Goal: Find specific page/section: Find specific page/section

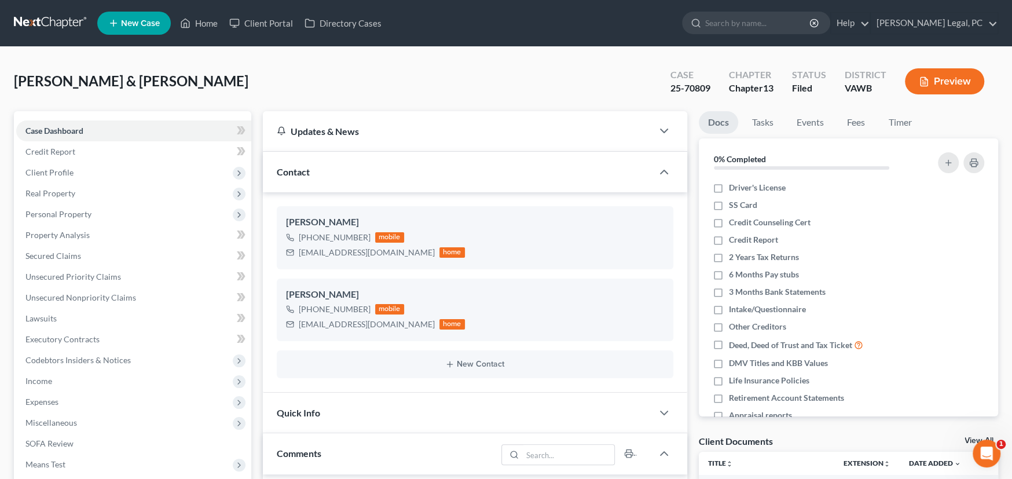
click at [42, 24] on link at bounding box center [51, 23] width 74 height 21
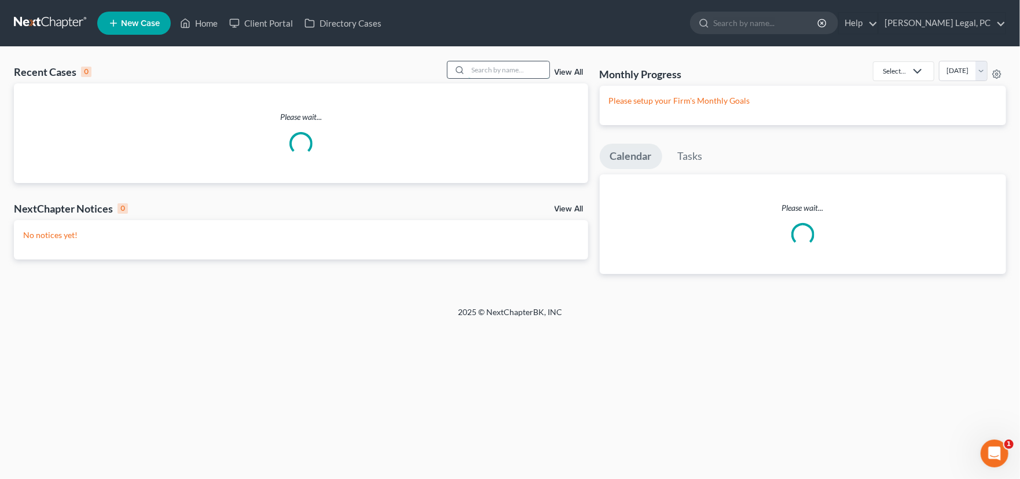
click at [495, 70] on input "search" at bounding box center [508, 69] width 81 height 17
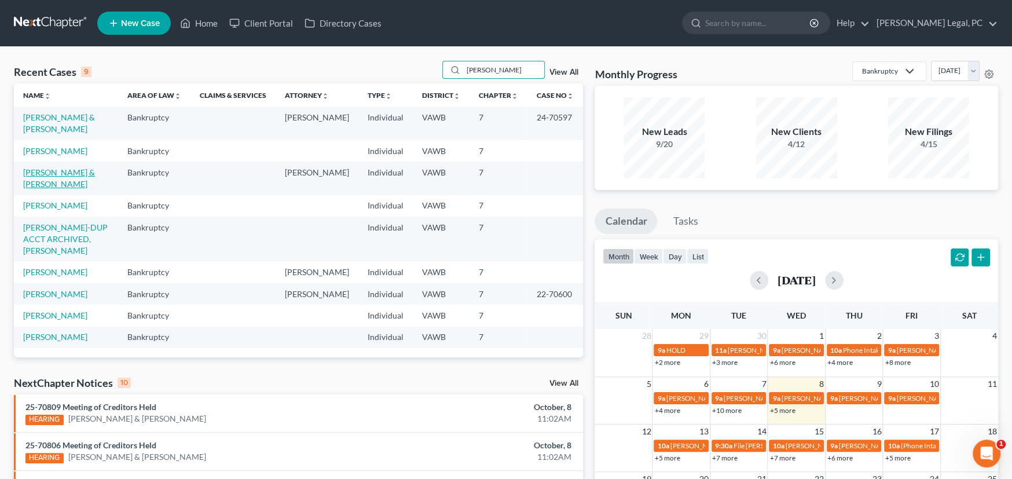
type input "[PERSON_NAME]"
click at [68, 172] on link "[PERSON_NAME] & [PERSON_NAME]" at bounding box center [59, 177] width 72 height 21
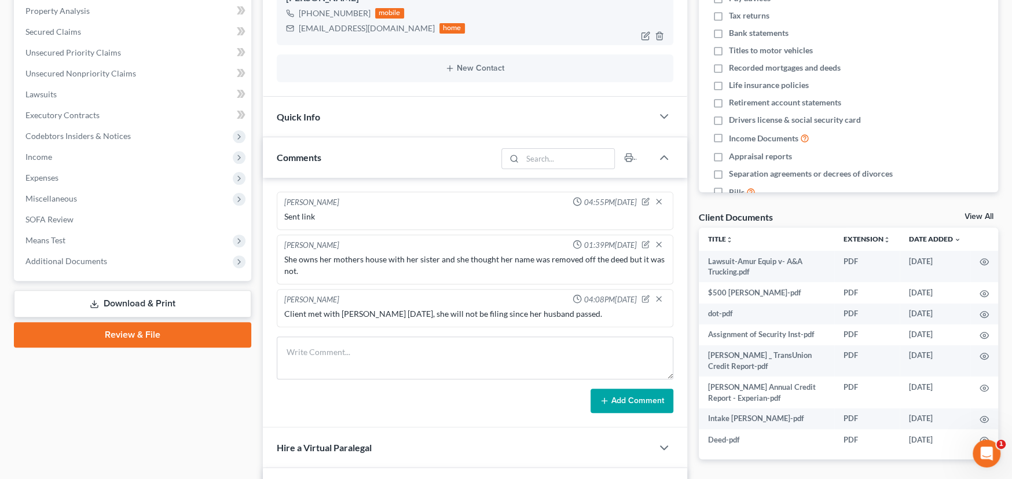
scroll to position [231, 0]
